Goal: Find specific page/section: Find specific page/section

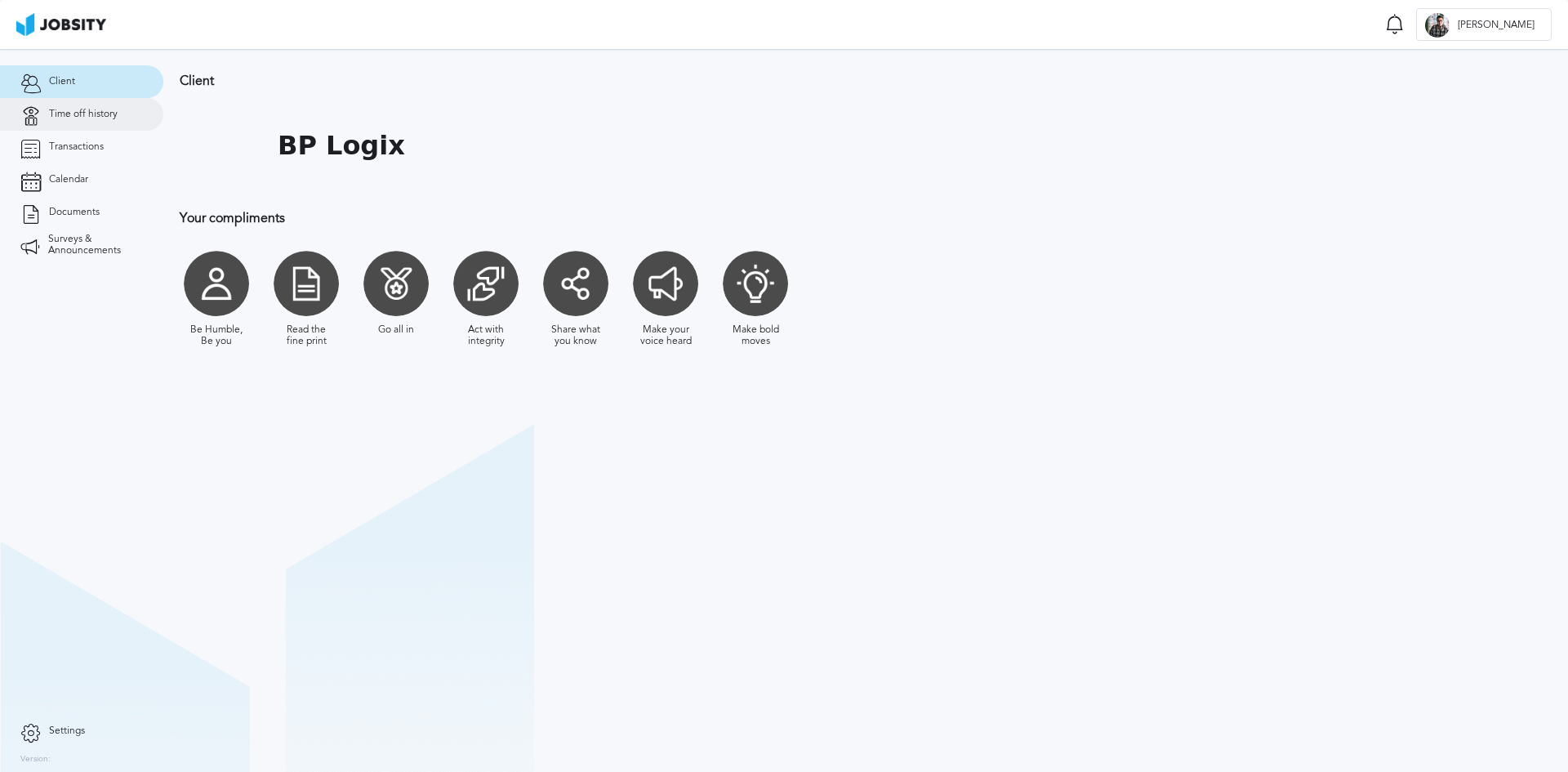
click at [87, 119] on span "Time off history" at bounding box center [83, 115] width 69 height 11
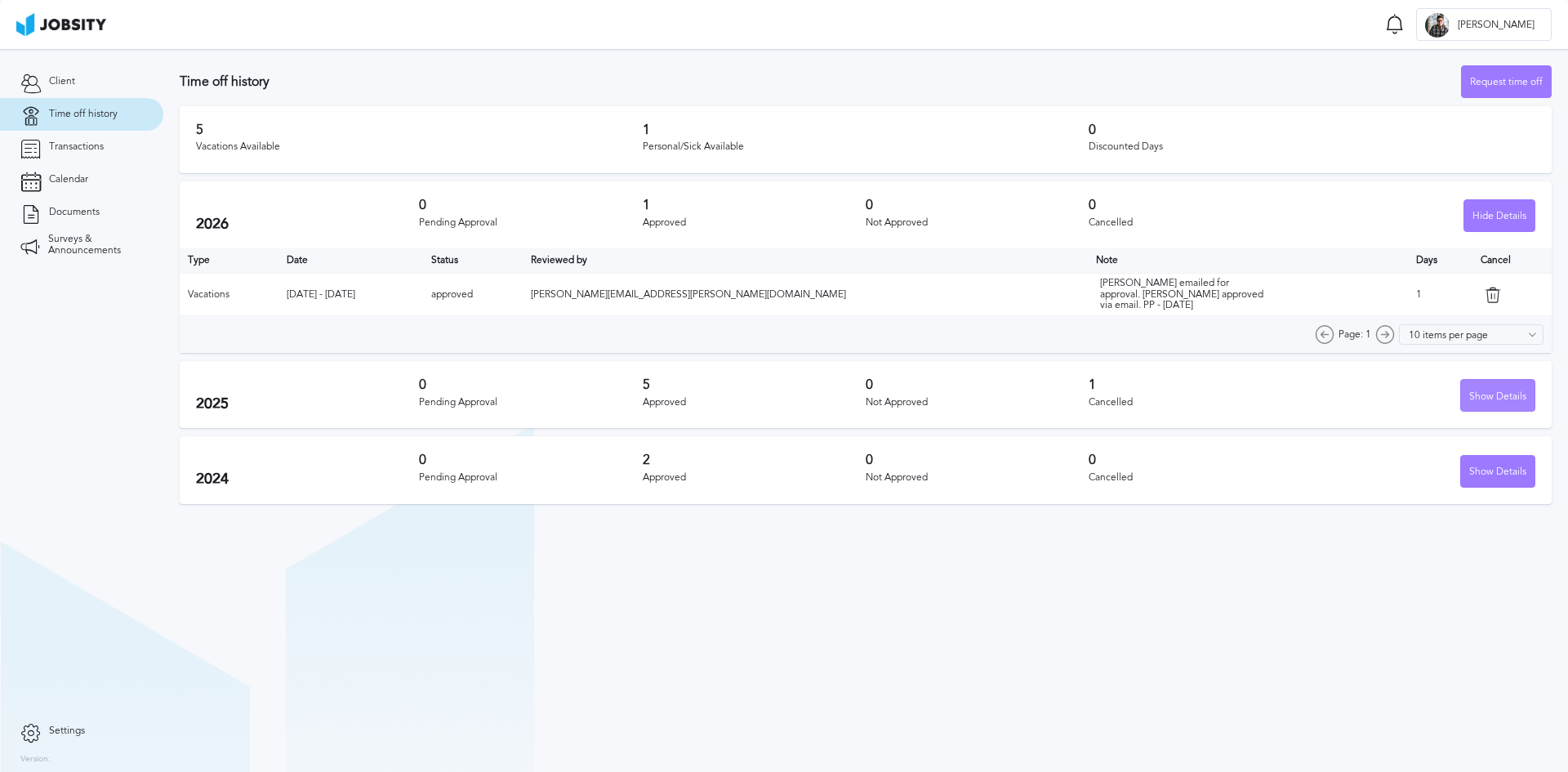
click at [1484, 394] on div "Show Details" at bounding box center [1497, 396] width 73 height 32
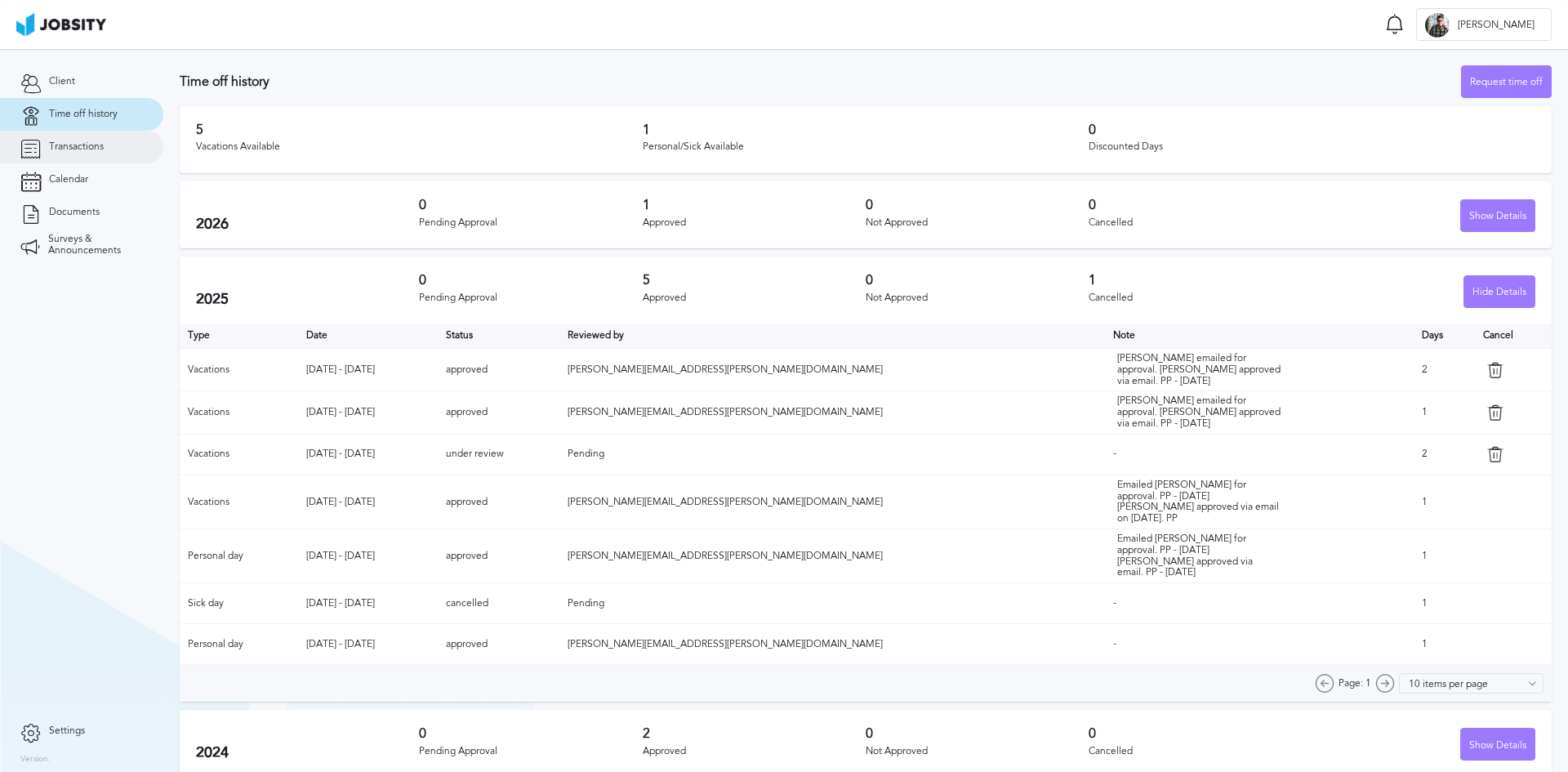
click at [115, 156] on link "Transactions" at bounding box center [81, 147] width 163 height 32
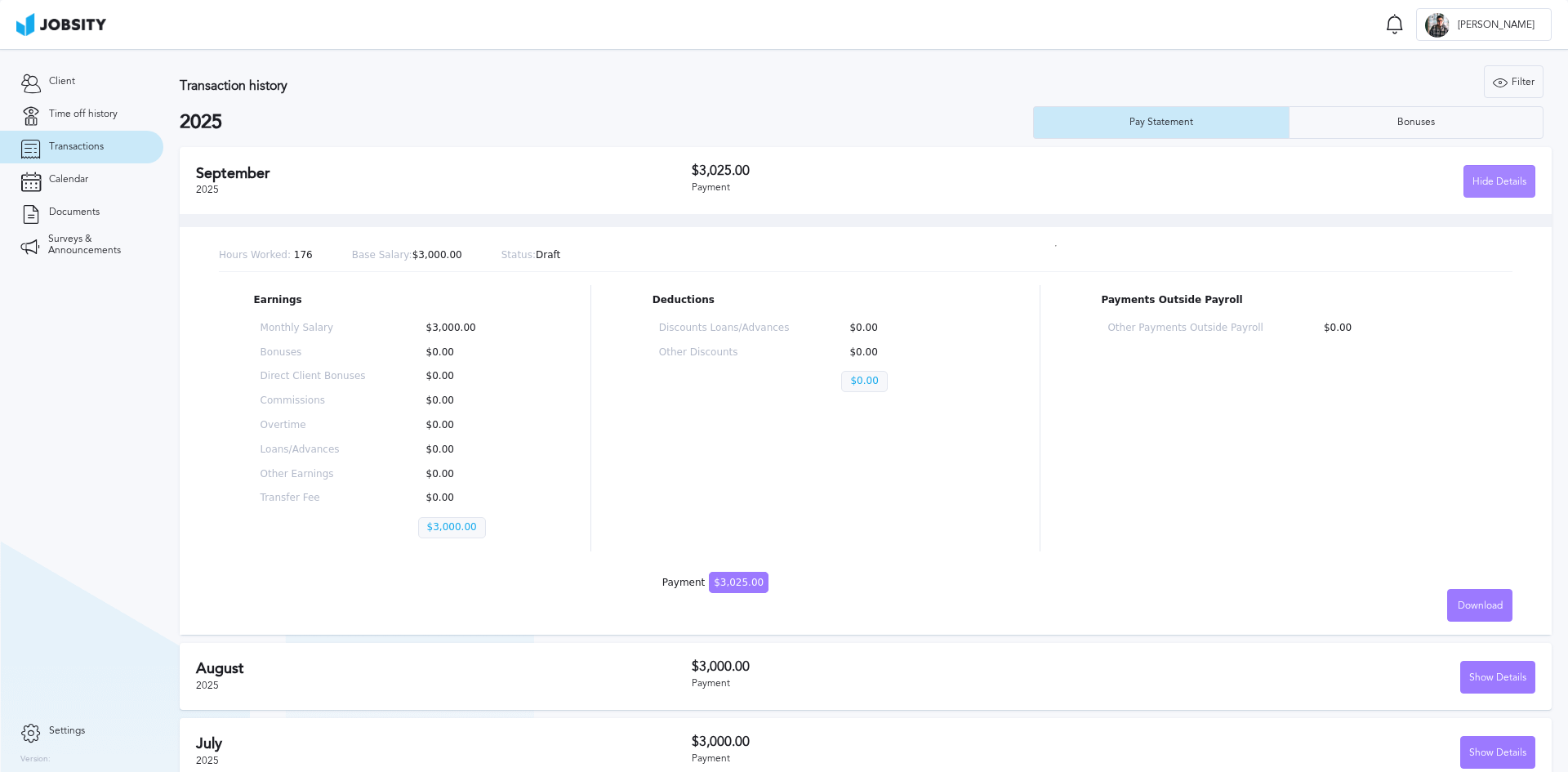
click at [1479, 187] on div "Hide Details" at bounding box center [1499, 182] width 71 height 32
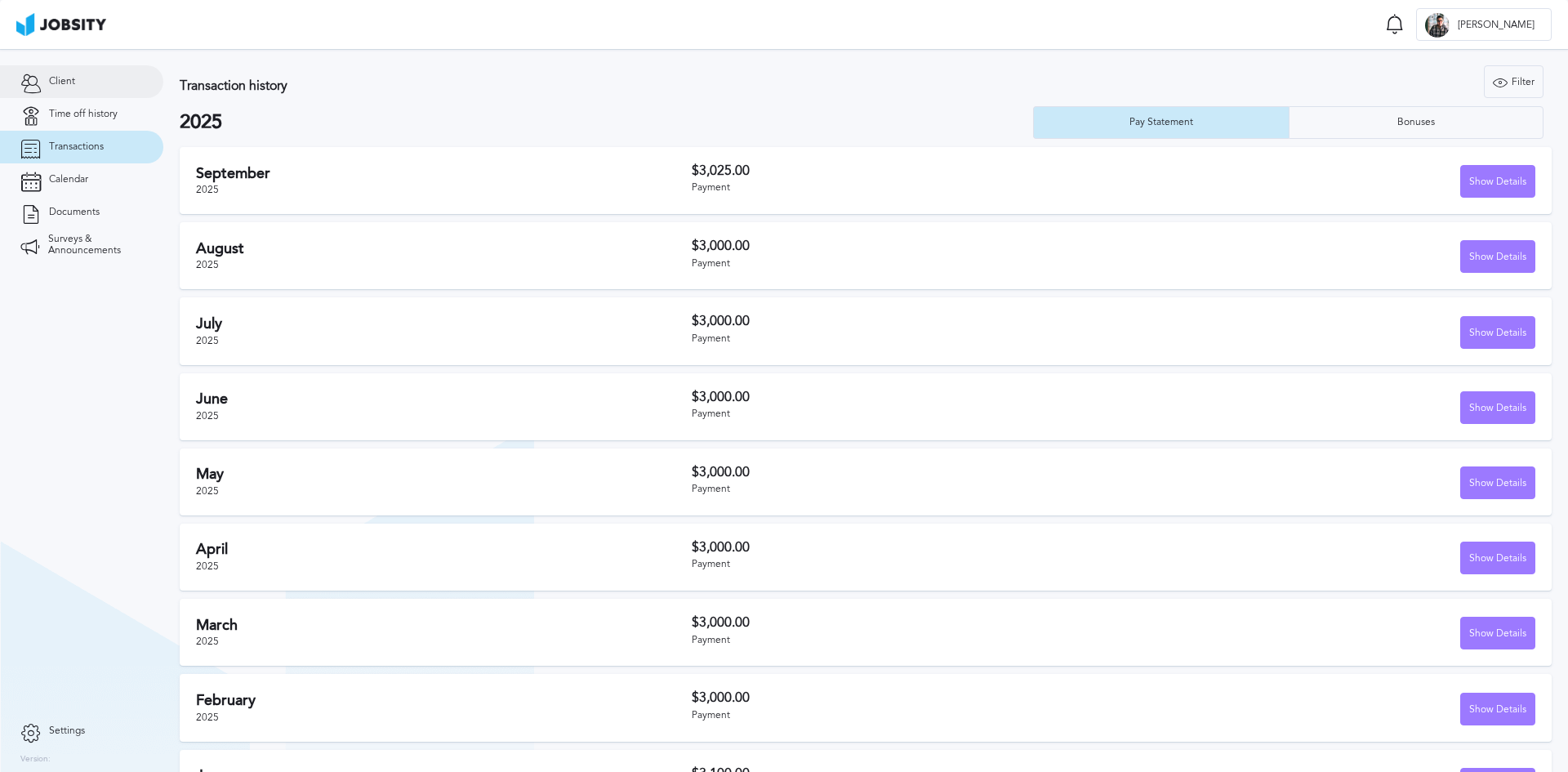
click at [79, 81] on link "Client" at bounding box center [81, 81] width 163 height 32
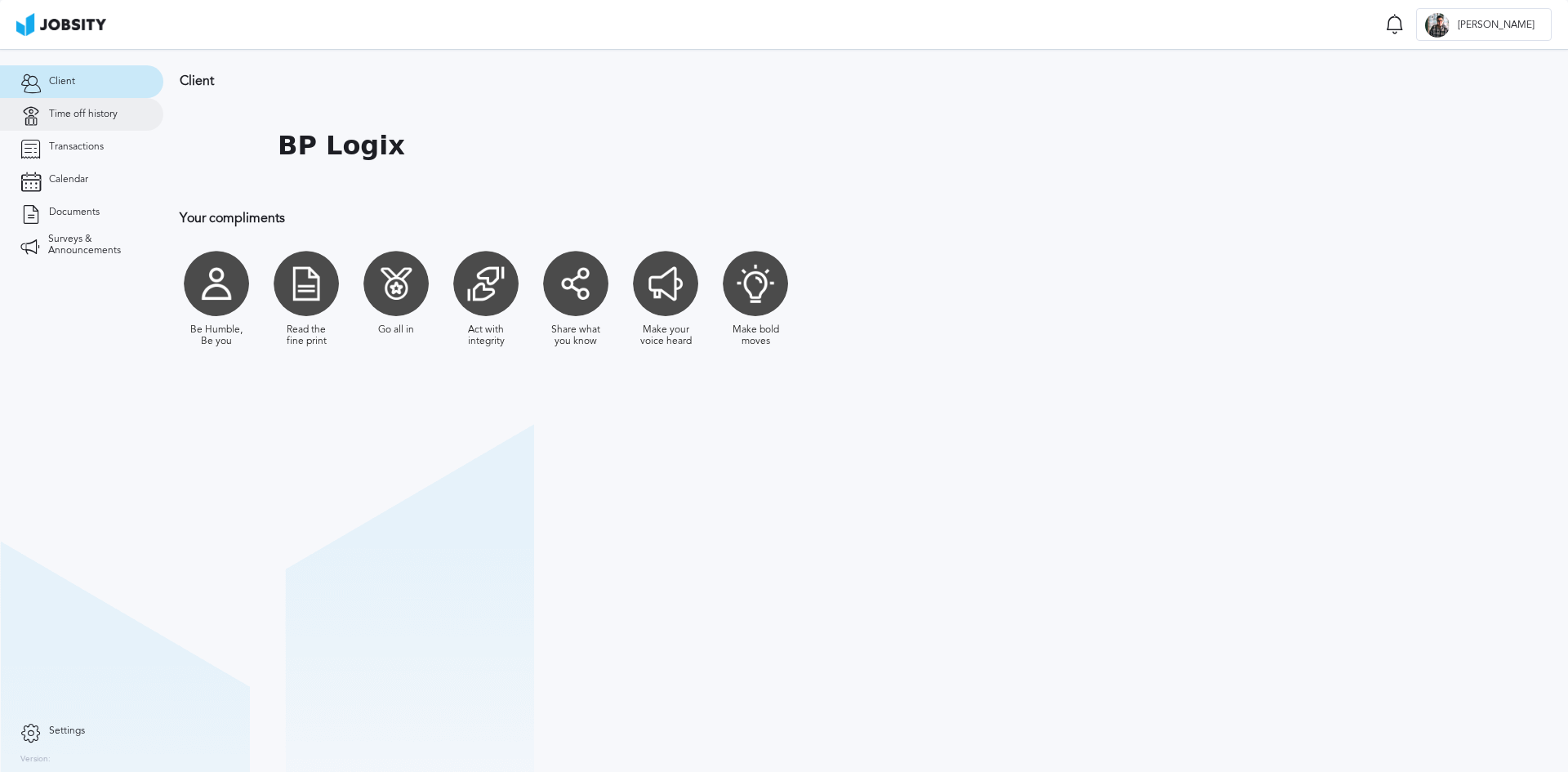
click at [73, 115] on span "Time off history" at bounding box center [83, 115] width 69 height 11
